Goal: Task Accomplishment & Management: Use online tool/utility

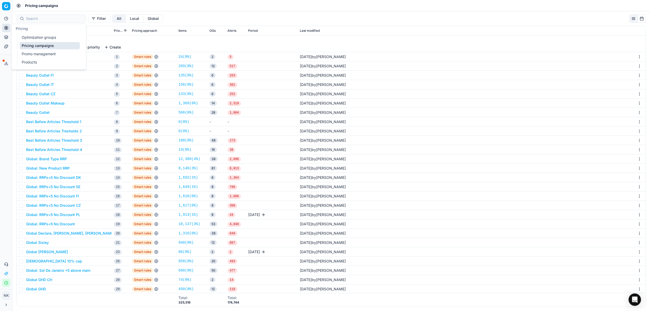
click at [30, 60] on link "Products" at bounding box center [50, 62] width 60 height 7
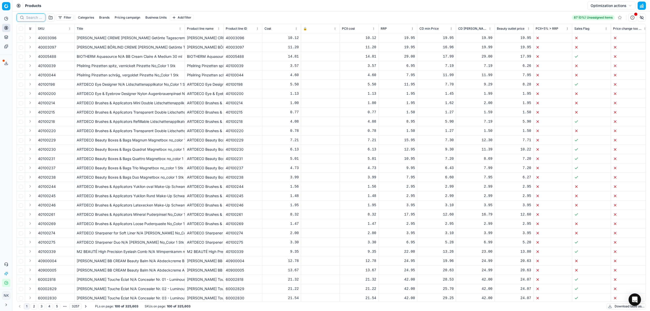
click at [33, 20] on input at bounding box center [34, 17] width 16 height 5
paste input "80049276-4"
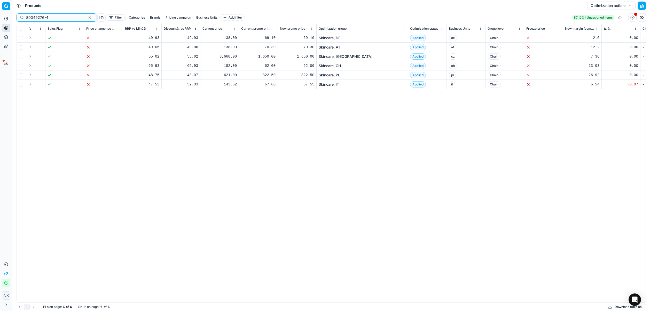
scroll to position [0, 535]
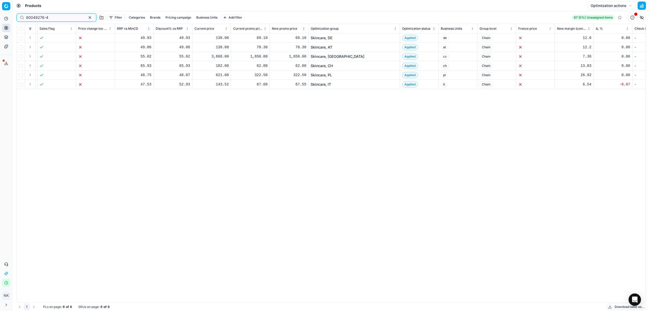
type input "80049276-4"
click at [323, 66] on link "Skincare, CH" at bounding box center [322, 65] width 22 height 5
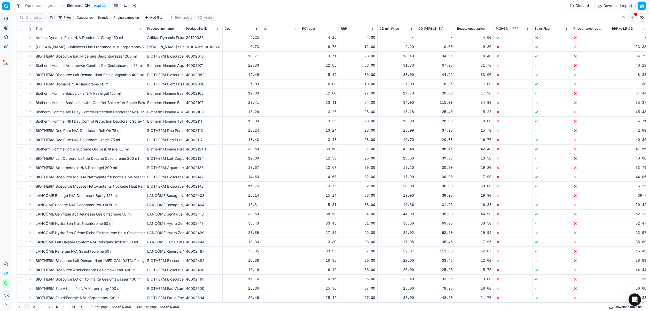
scroll to position [0, 0]
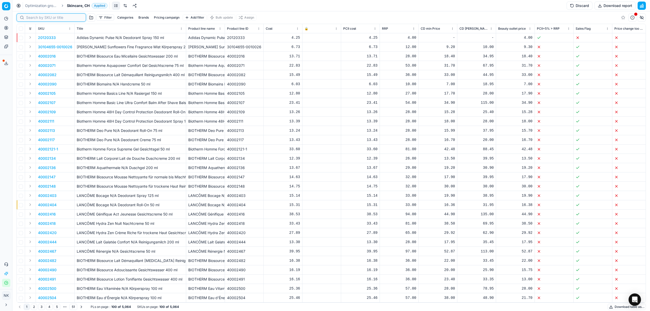
click at [34, 19] on input at bounding box center [54, 17] width 57 height 5
paste input "80049276-4"
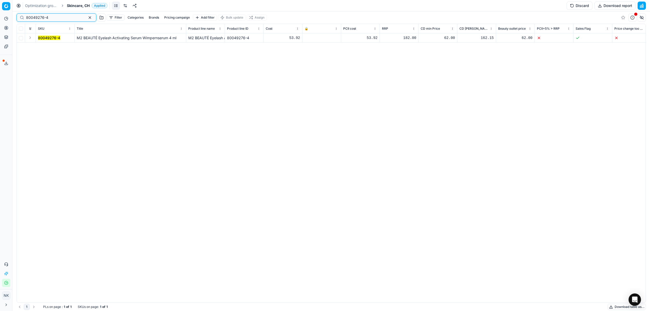
type input "80049276-4"
click at [29, 37] on button "Expand" at bounding box center [30, 38] width 6 height 6
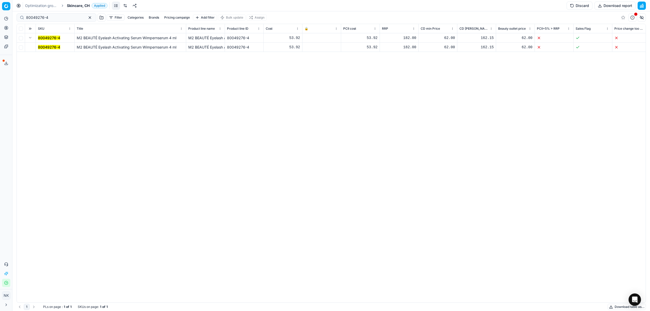
click at [50, 45] on span "80049276-4" at bounding box center [49, 47] width 22 height 5
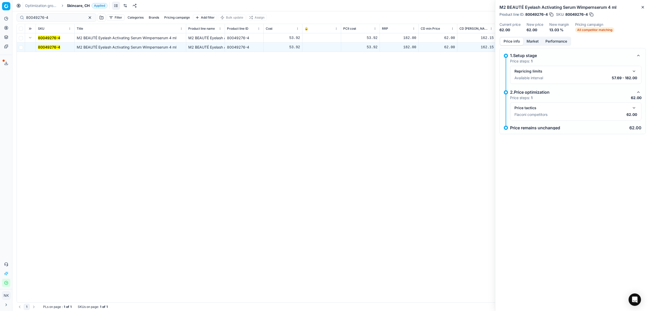
click at [632, 108] on button "button" at bounding box center [634, 108] width 6 height 6
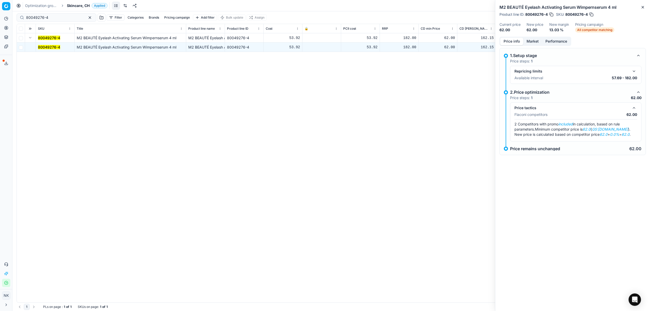
click at [635, 72] on button "button" at bounding box center [634, 71] width 6 height 6
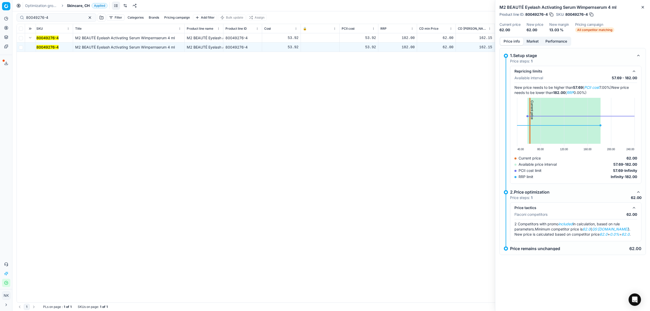
scroll to position [0, 1]
click at [297, 28] on html "Pricing platform Analytics Pricing Product portfolio Templates Export service 1…" at bounding box center [325, 155] width 650 height 311
click at [251, 99] on html "Pricing platform Analytics Pricing Product portfolio Templates Export service 1…" at bounding box center [325, 155] width 650 height 311
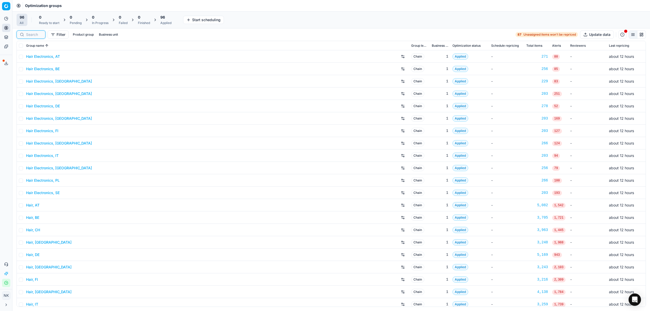
click at [31, 34] on input at bounding box center [34, 34] width 16 height 5
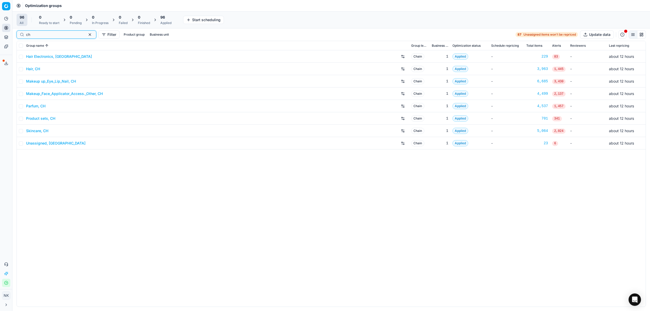
type input "ch"
click at [35, 130] on link "Skincare, CH" at bounding box center [37, 130] width 22 height 5
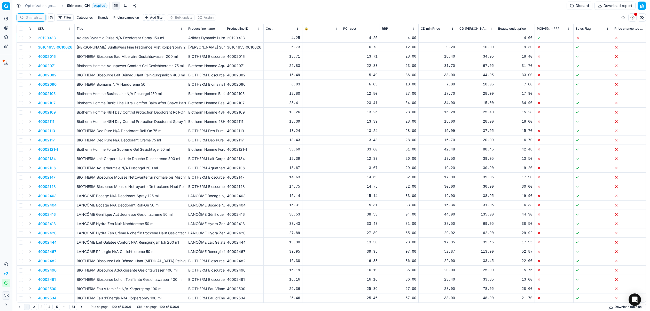
click at [27, 18] on input at bounding box center [34, 17] width 16 height 5
paste input "80049276-4"
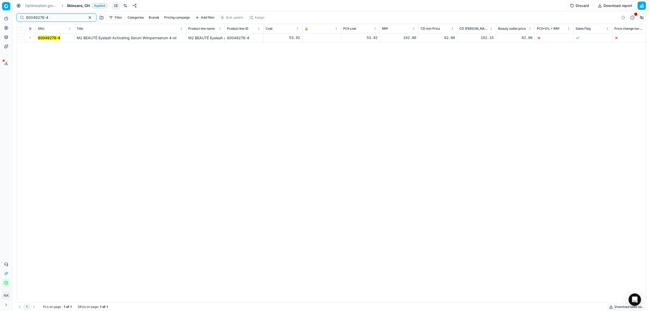
type input "80049276-4"
click at [31, 38] on button "Expand" at bounding box center [30, 38] width 6 height 6
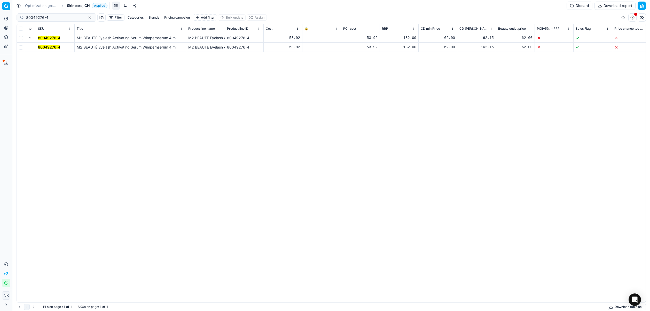
click at [46, 46] on mark "80049276-4" at bounding box center [49, 47] width 22 height 4
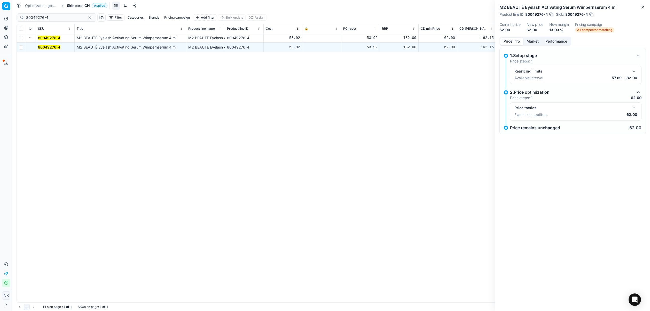
click at [360, 101] on div "80049276-4 M2 BEAUTÉ Eyelash Activating Serum Wimpernserum 4 ml M2 BEAUTÉ Eyela…" at bounding box center [331, 167] width 629 height 269
click at [634, 72] on button "button" at bounding box center [634, 71] width 6 height 6
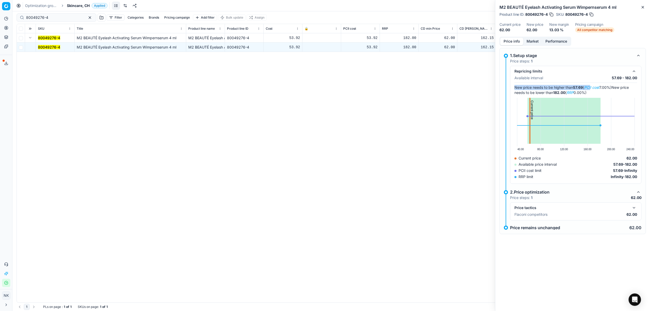
drag, startPoint x: 586, startPoint y: 84, endPoint x: 593, endPoint y: 89, distance: 7.4
click at [593, 89] on div "New price needs to be higher than 57.69 ( PCII cost 7.00%) New price needs to b…" at bounding box center [575, 132] width 123 height 99
click at [597, 80] on div "Available interval 57.69 - 182.00" at bounding box center [575, 77] width 123 height 5
drag, startPoint x: 602, startPoint y: 85, endPoint x: 587, endPoint y: 84, distance: 14.2
click at [587, 84] on div "New price needs to be higher than 57.69 ( PCII cost 7.00%) New price needs to b…" at bounding box center [575, 132] width 123 height 99
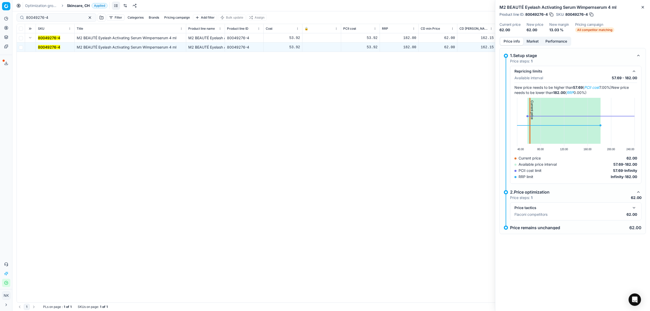
click at [594, 78] on div "Available interval 57.69 - 182.00" at bounding box center [575, 77] width 123 height 5
drag, startPoint x: 587, startPoint y: 87, endPoint x: 601, endPoint y: 88, distance: 13.2
click at [599, 88] on em "PCII cost" at bounding box center [591, 87] width 15 height 4
drag, startPoint x: 602, startPoint y: 86, endPoint x: 587, endPoint y: 88, distance: 15.7
click at [587, 88] on span "New price needs to be higher than 57.69 ( PCII cost 7.00%)" at bounding box center [562, 87] width 97 height 4
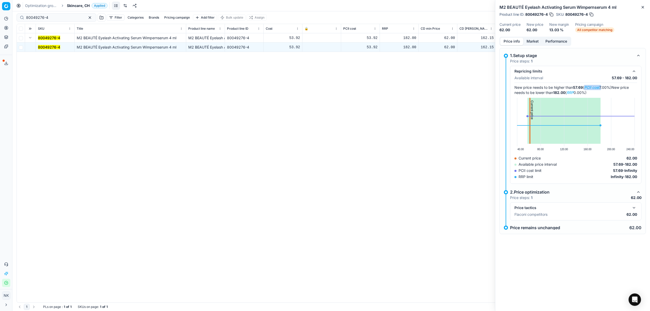
copy span "PCII cost"
